Goal: Find specific page/section: Find specific page/section

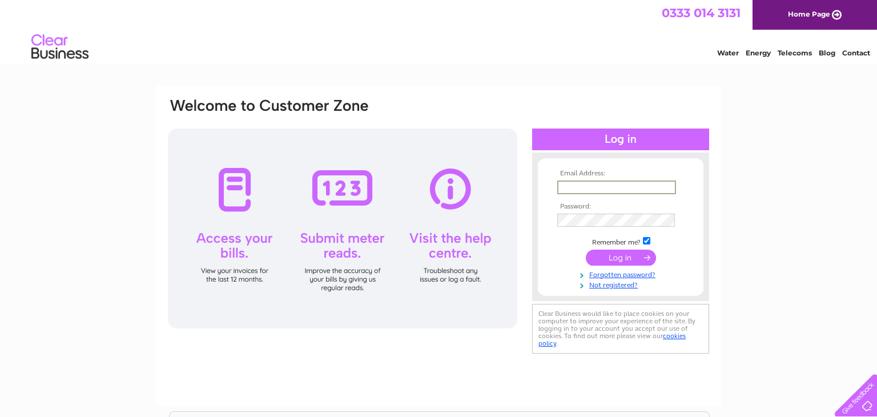
click at [561, 187] on input "text" at bounding box center [616, 187] width 119 height 14
type input "[PERSON_NAME][EMAIL_ADDRESS][PERSON_NAME][DOMAIN_NAME]"
click at [614, 256] on input "submit" at bounding box center [621, 257] width 70 height 16
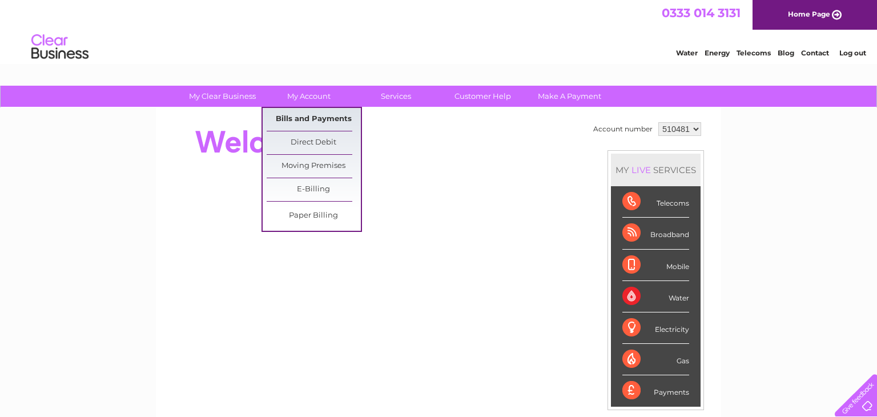
click at [317, 120] on link "Bills and Payments" at bounding box center [314, 119] width 94 height 23
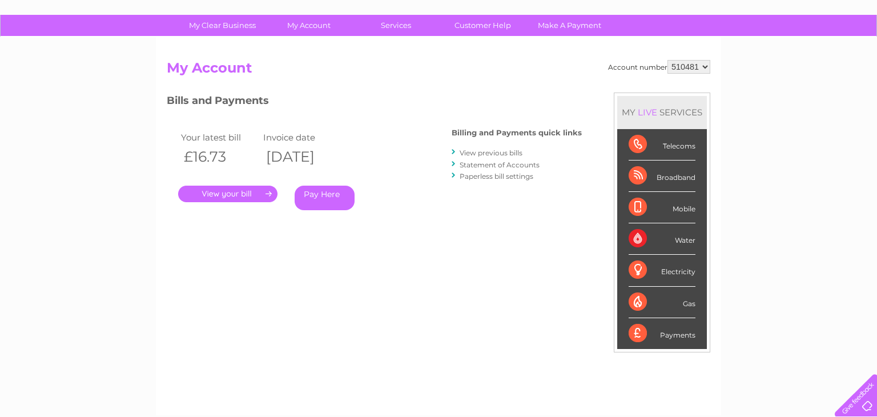
scroll to position [70, 0]
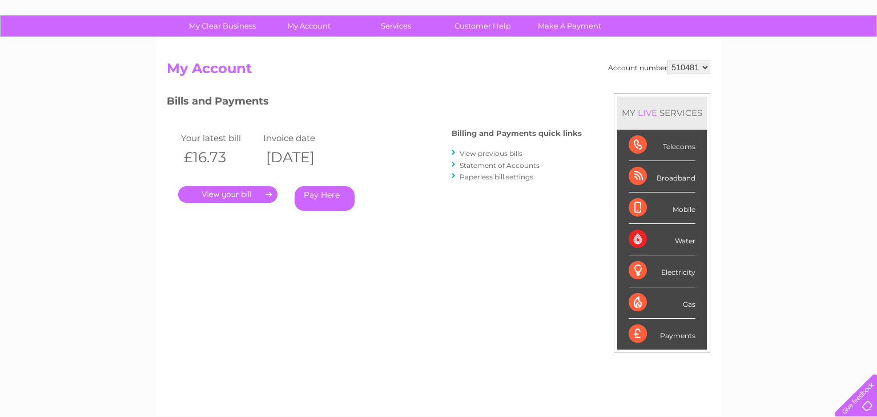
click at [248, 191] on link "." at bounding box center [227, 194] width 99 height 17
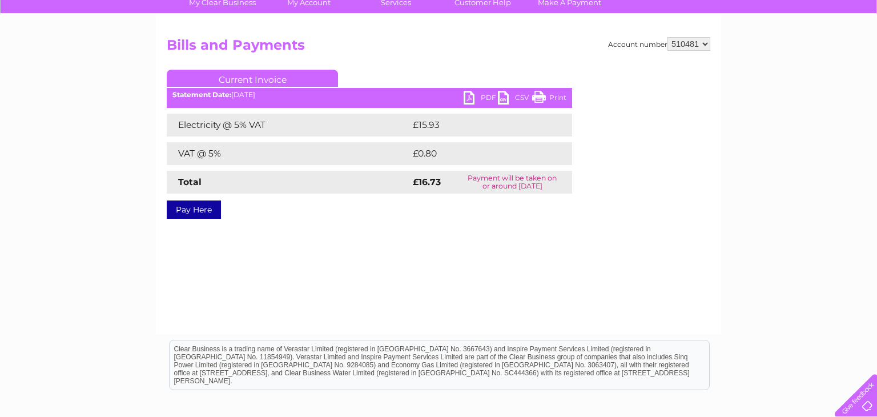
scroll to position [88, 0]
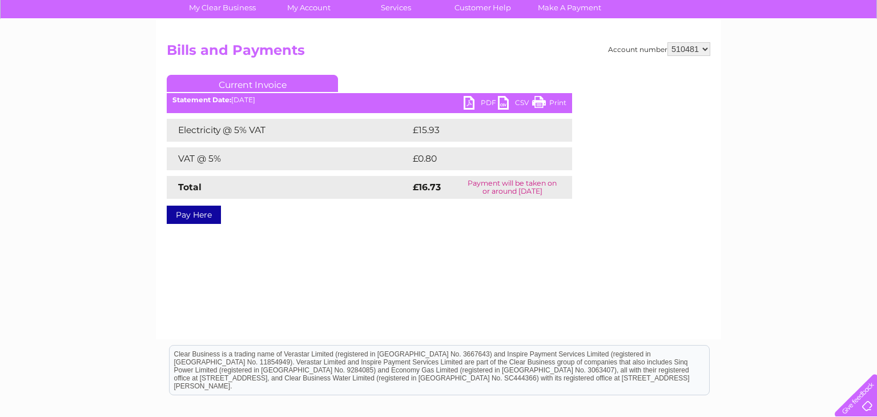
click at [468, 101] on link "PDF" at bounding box center [480, 104] width 34 height 17
